Goal: Task Accomplishment & Management: Manage account settings

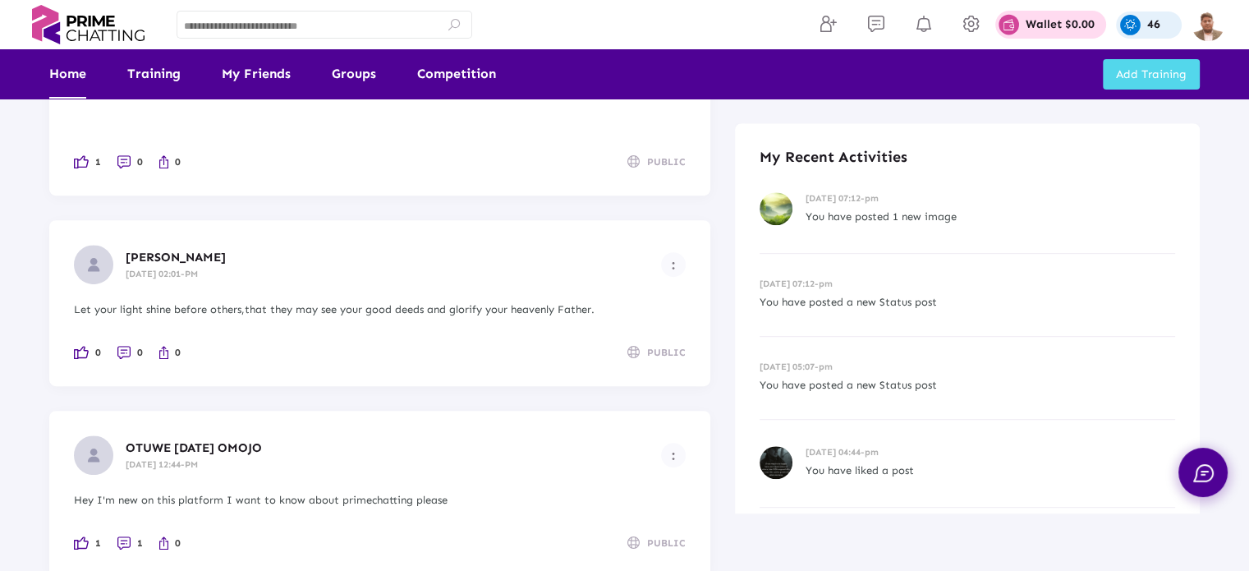
scroll to position [601, 0]
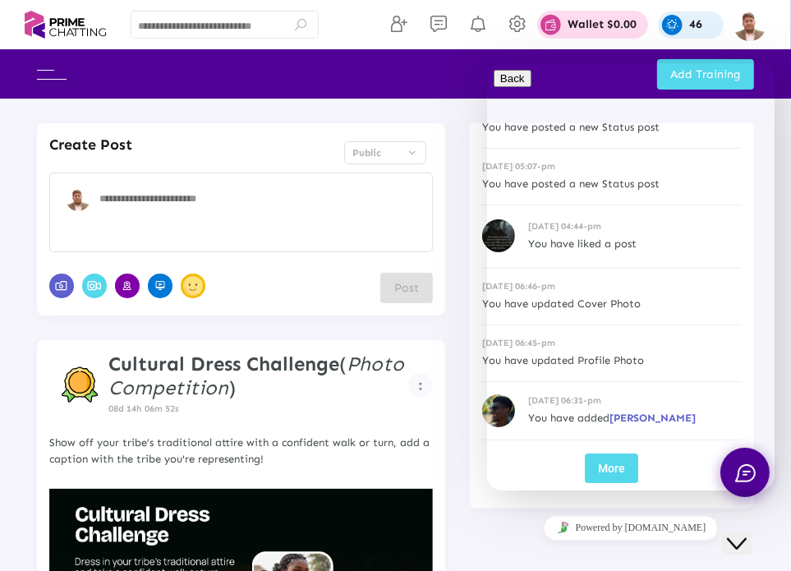
click at [746, 533] on icon "Close Chat This icon closes the chat window." at bounding box center [736, 543] width 20 height 20
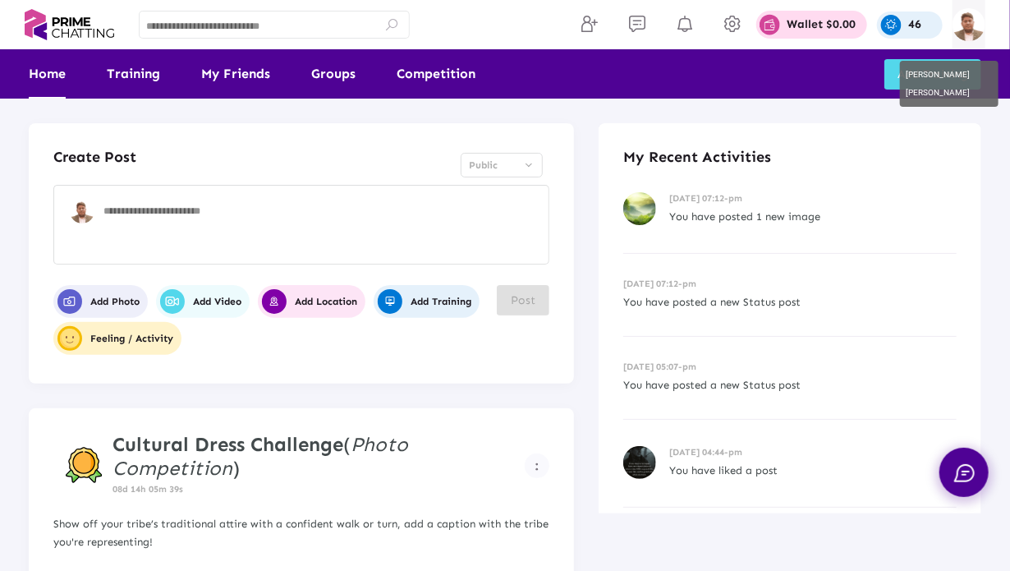
click at [802, 27] on img at bounding box center [969, 24] width 33 height 33
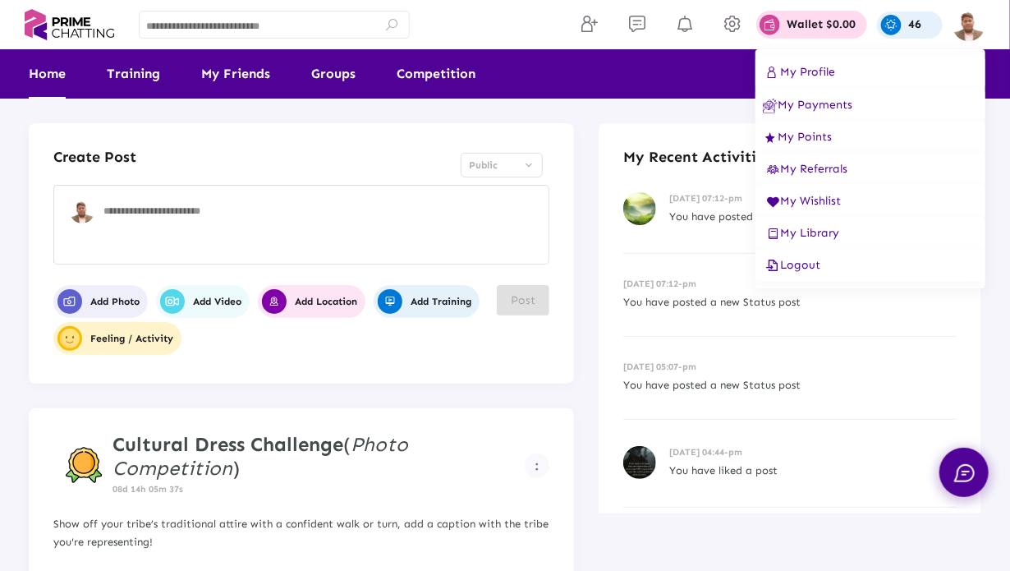
click at [802, 266] on span "Logout" at bounding box center [791, 265] width 57 height 14
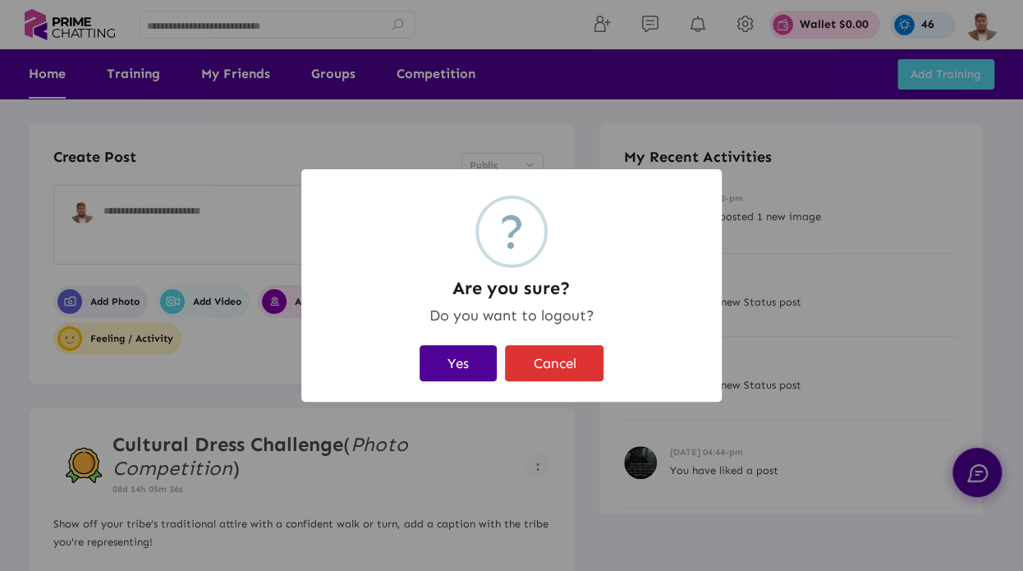
click at [463, 349] on button "Yes" at bounding box center [458, 362] width 77 height 35
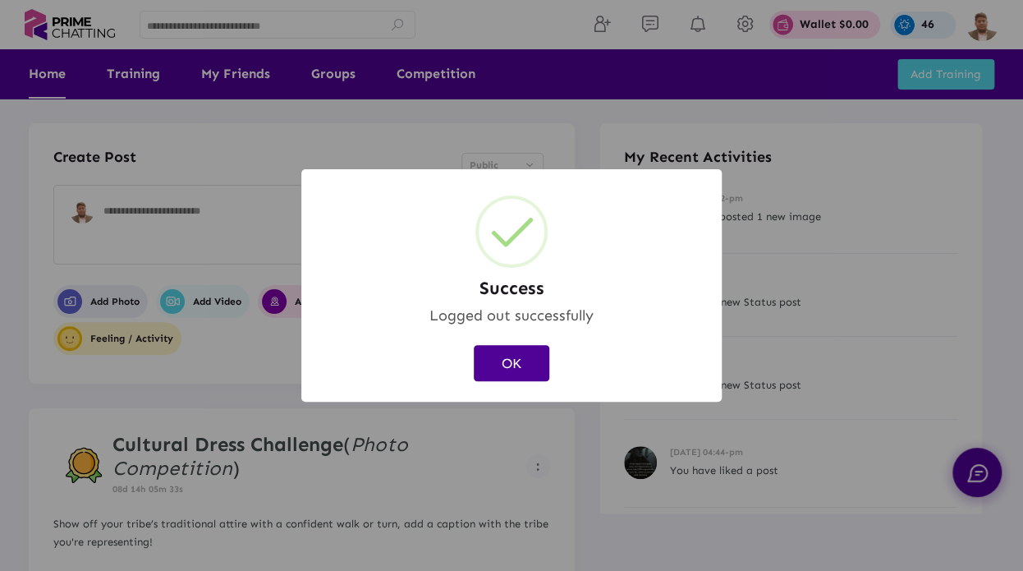
click at [512, 364] on button "OK" at bounding box center [512, 362] width 76 height 35
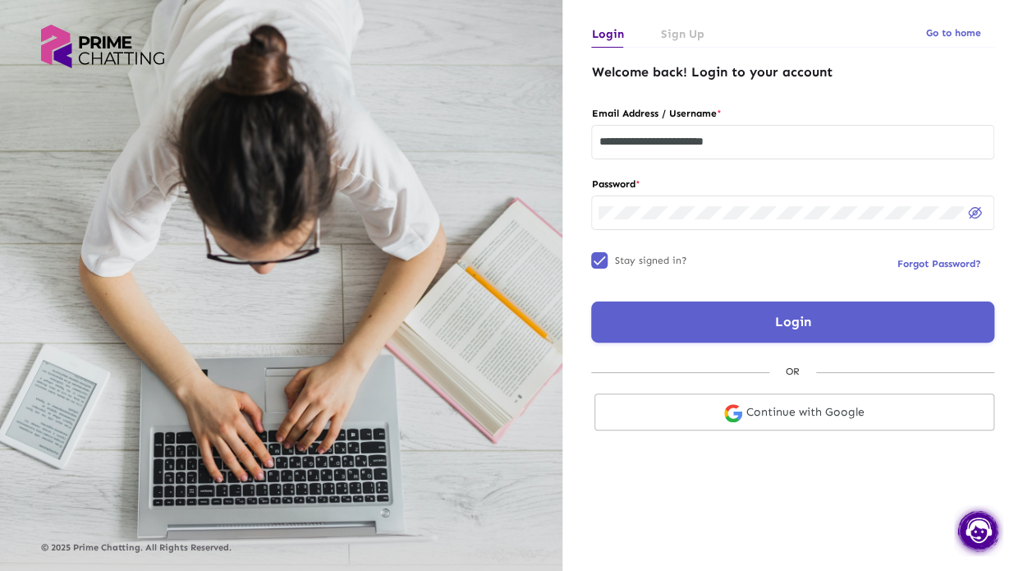
click at [722, 320] on button "Login" at bounding box center [792, 321] width 403 height 41
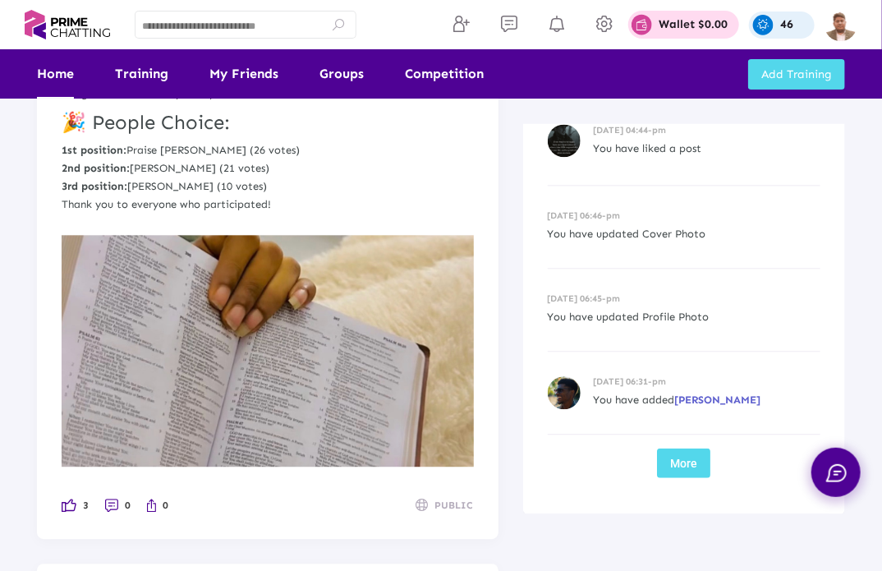
scroll to position [3413, 0]
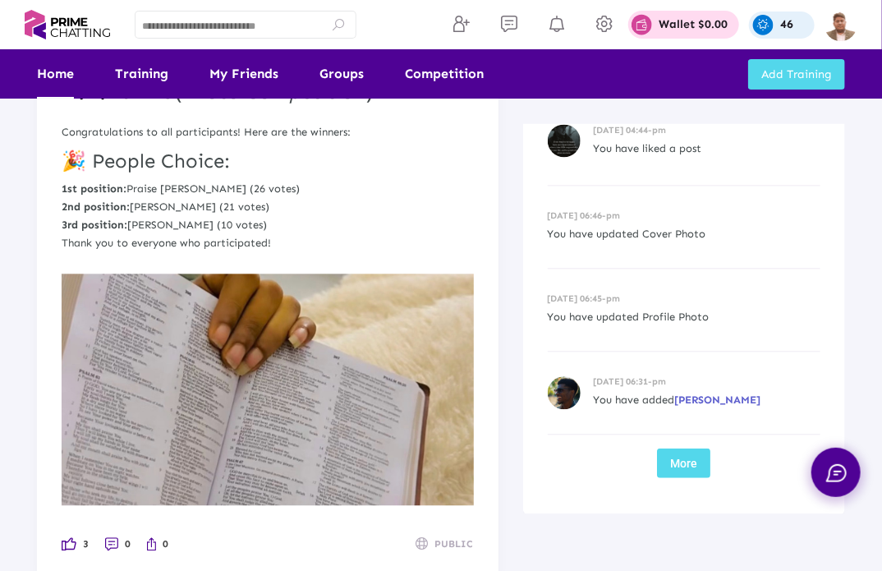
click at [321, 360] on img at bounding box center [268, 389] width 412 height 232
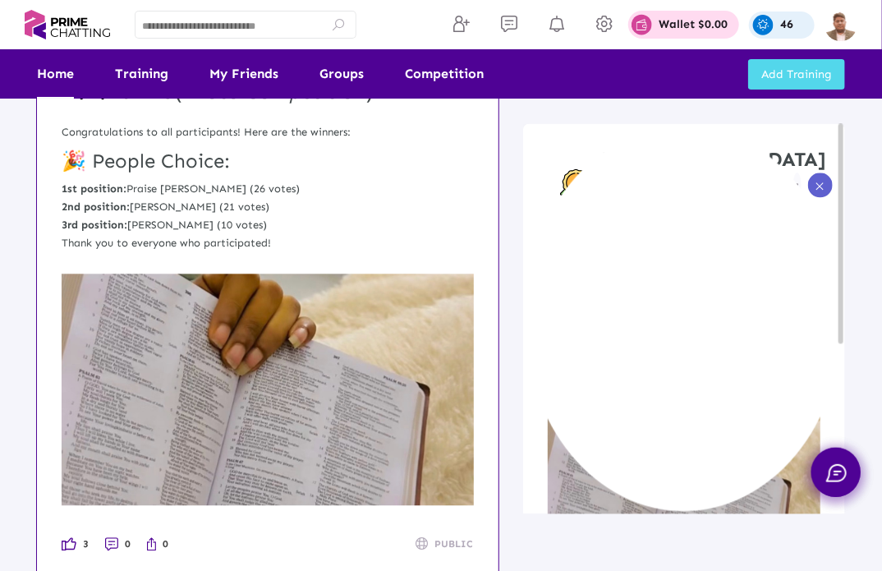
scroll to position [246, 0]
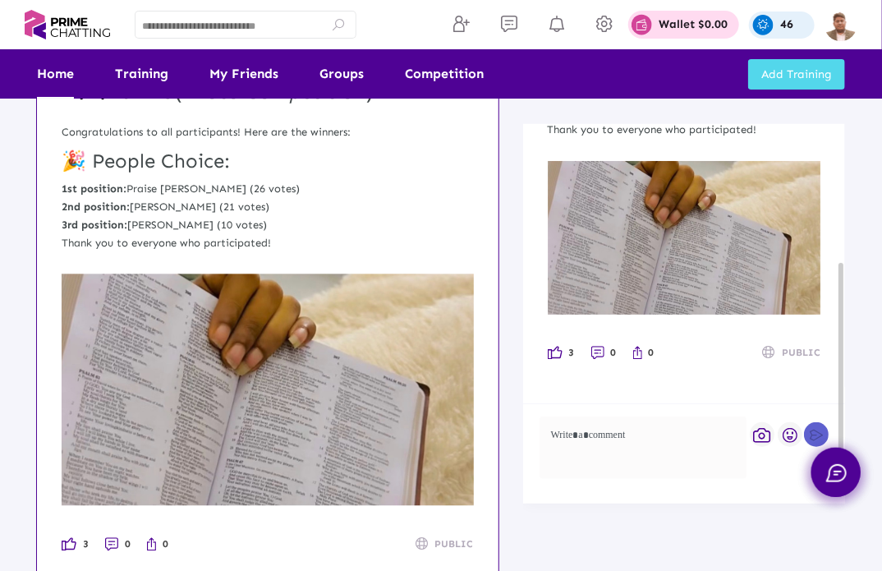
click at [662, 239] on img at bounding box center [684, 237] width 273 height 154
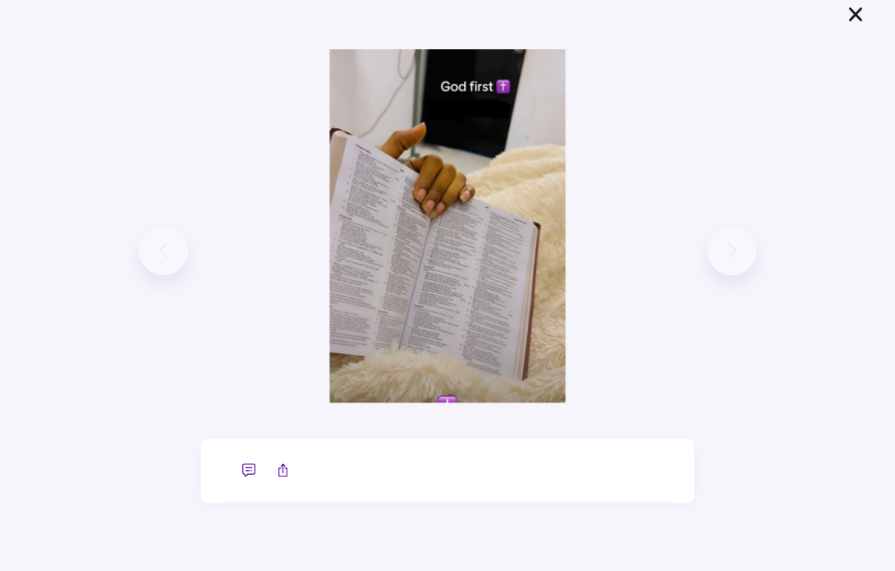
scroll to position [238, 0]
click at [851, 13] on icon at bounding box center [856, 15] width 20 height 18
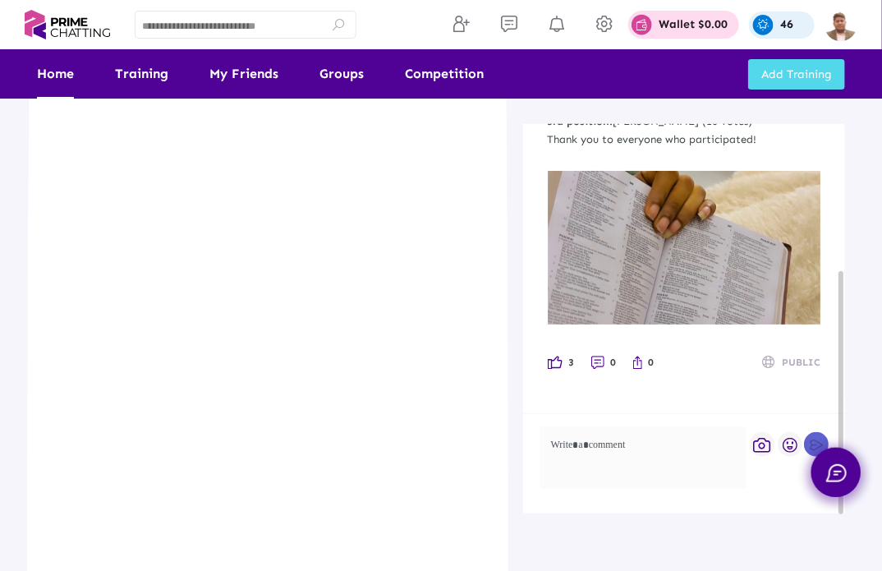
scroll to position [236, 0]
